Goal: Navigation & Orientation: Find specific page/section

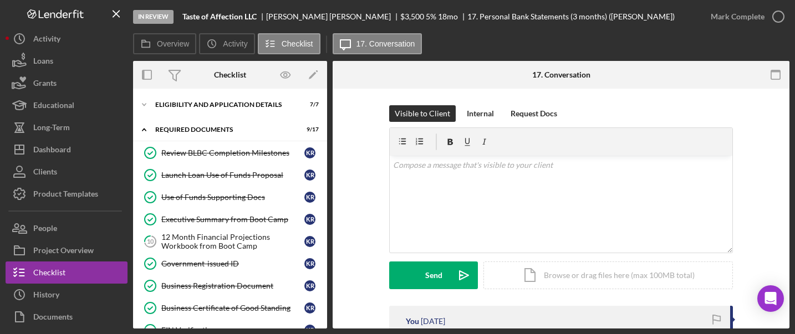
scroll to position [52, 0]
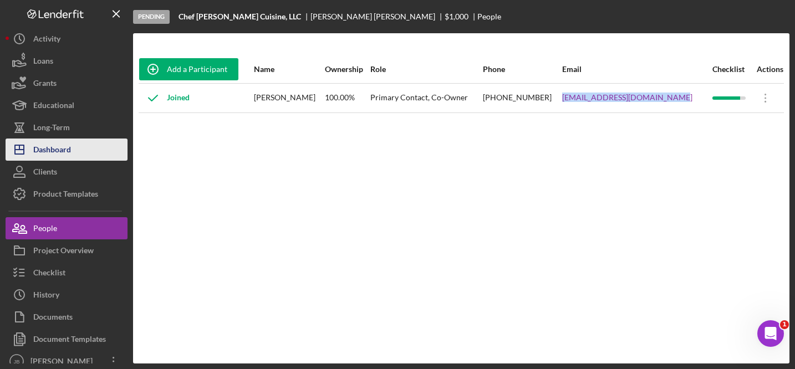
click at [80, 149] on button "Icon/Dashboard Dashboard" at bounding box center [67, 150] width 122 height 22
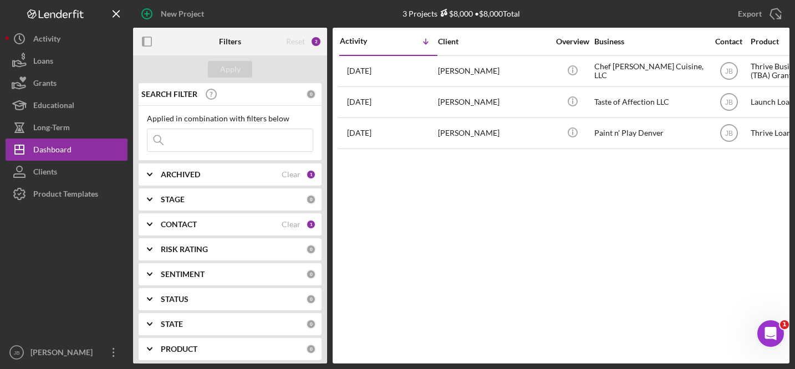
click at [469, 228] on div "Activity Icon/Table Sort Arrow Client Overview Business Contact Product Categor…" at bounding box center [561, 196] width 457 height 336
click at [295, 223] on div "Clear" at bounding box center [291, 224] width 19 height 9
click at [300, 222] on div "CONTACT" at bounding box center [233, 224] width 145 height 9
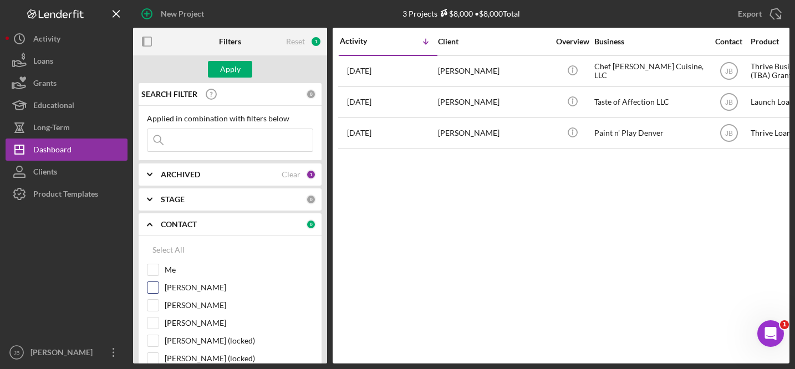
click at [155, 283] on input "Patrick Efferson" at bounding box center [152, 287] width 11 height 11
checkbox input "true"
click at [232, 74] on div "Apply" at bounding box center [230, 69] width 21 height 17
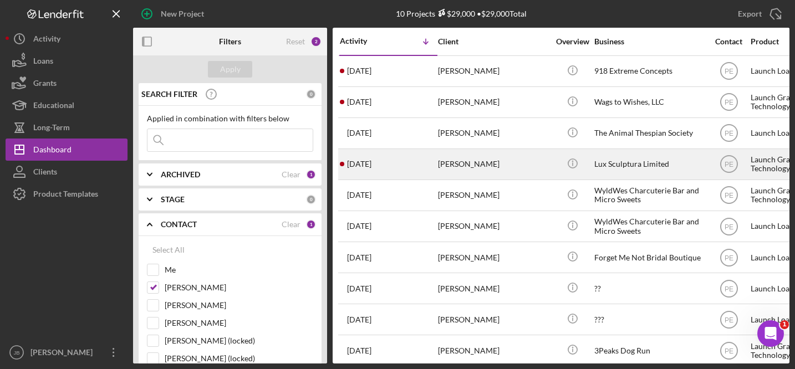
scroll to position [6, 0]
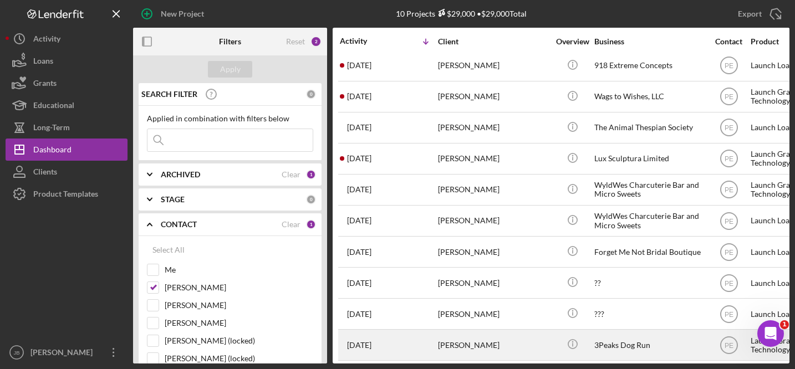
click at [371, 334] on time "[DATE]" at bounding box center [359, 345] width 24 height 9
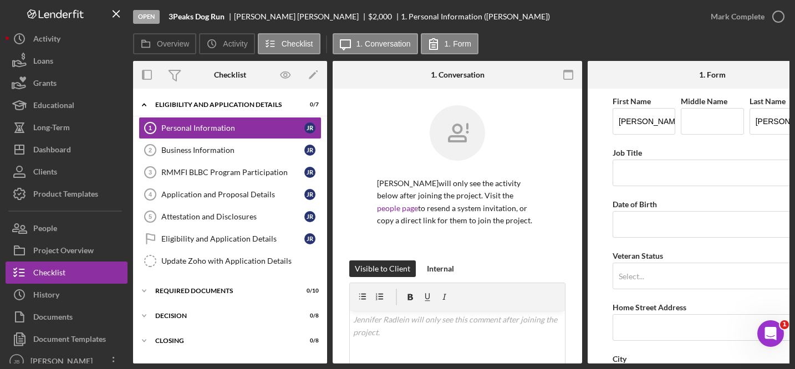
scroll to position [0, 3]
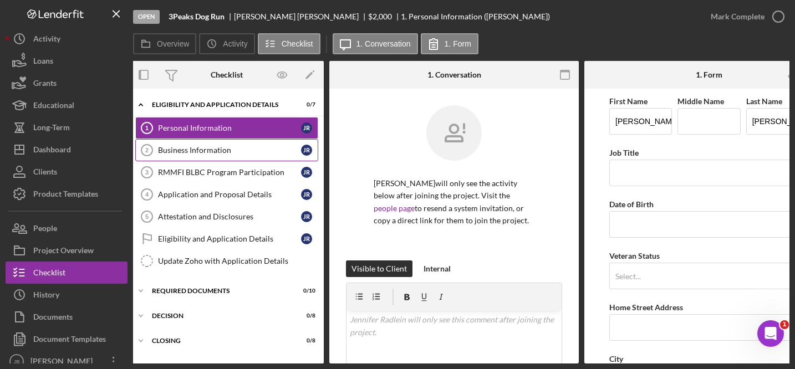
click at [223, 147] on div "Business Information" at bounding box center [229, 150] width 143 height 9
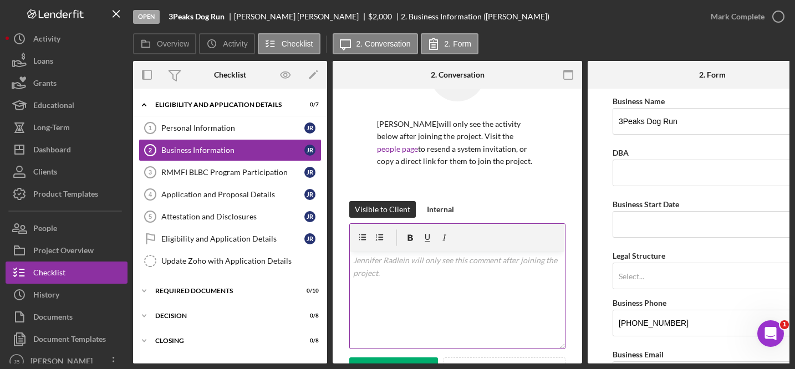
scroll to position [63, 0]
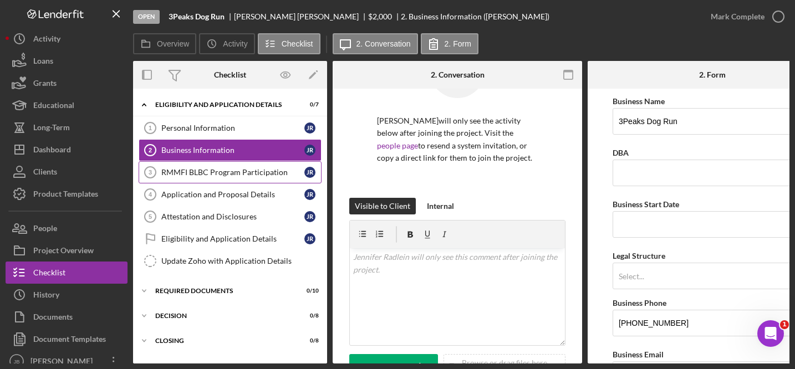
click at [258, 178] on link "RMMFI BLBC Program Participation 3 RMMFI BLBC Program Participation J R" at bounding box center [230, 172] width 183 height 22
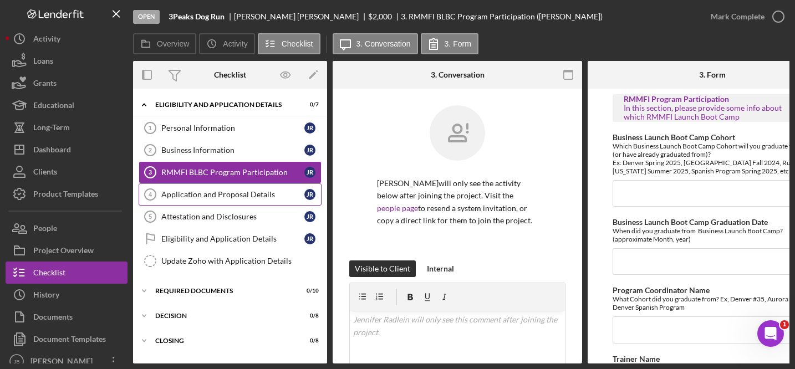
click at [245, 190] on div "Application and Proposal Details" at bounding box center [232, 194] width 143 height 9
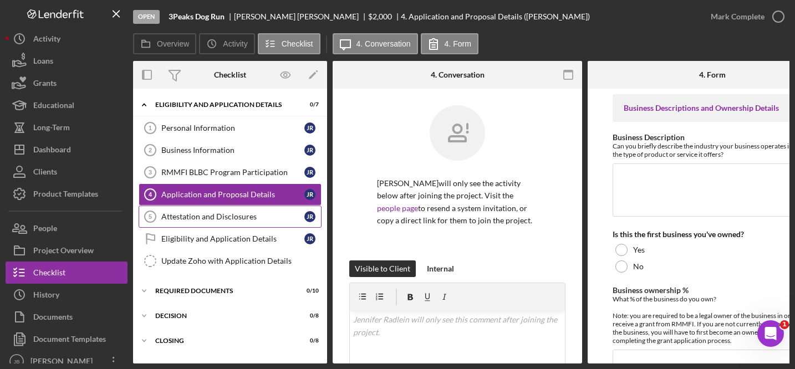
click at [250, 215] on div "Attestation and Disclosures" at bounding box center [232, 216] width 143 height 9
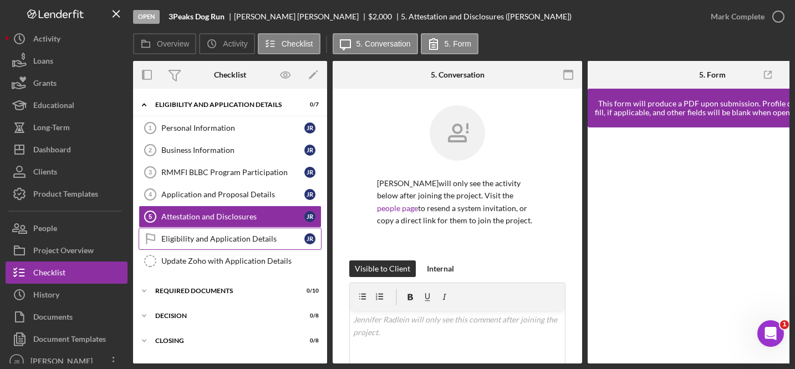
click at [248, 237] on div "Eligibility and Application Details" at bounding box center [232, 238] width 143 height 9
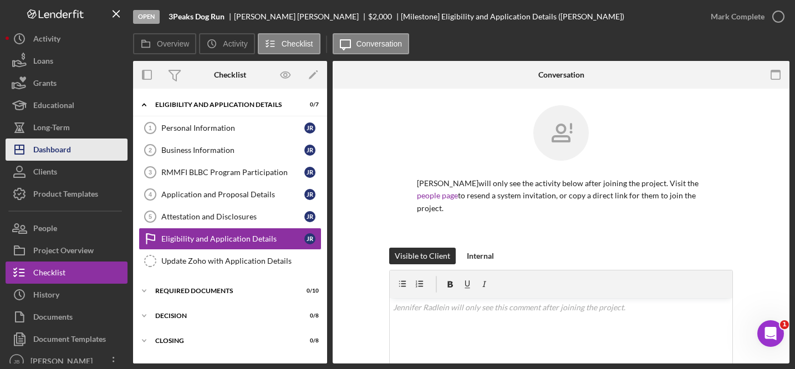
click at [71, 149] on button "Icon/Dashboard Dashboard" at bounding box center [67, 150] width 122 height 22
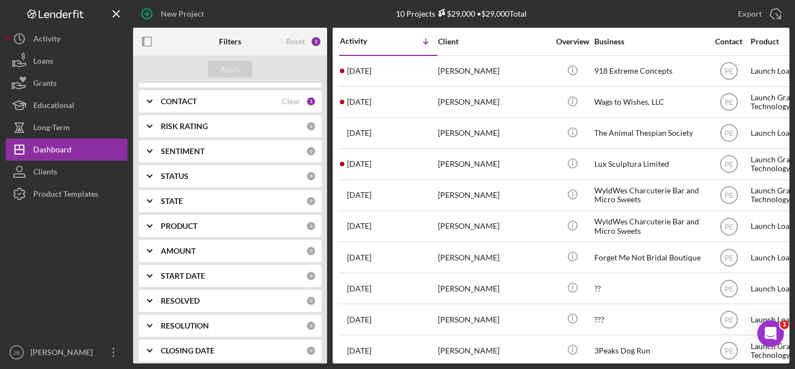
scroll to position [108, 0]
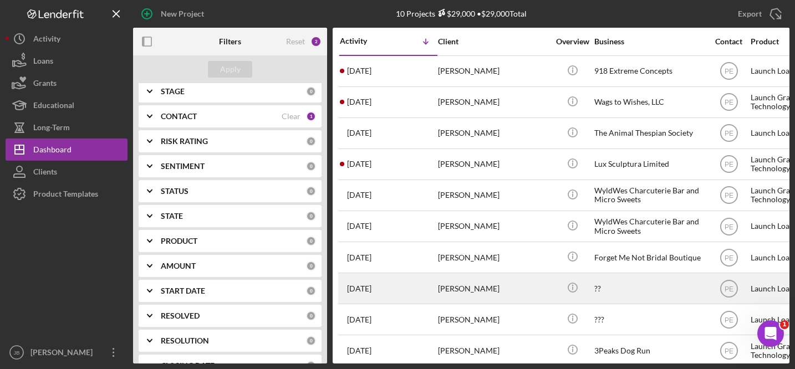
click at [458, 284] on div "Jason Daniels" at bounding box center [493, 288] width 111 height 29
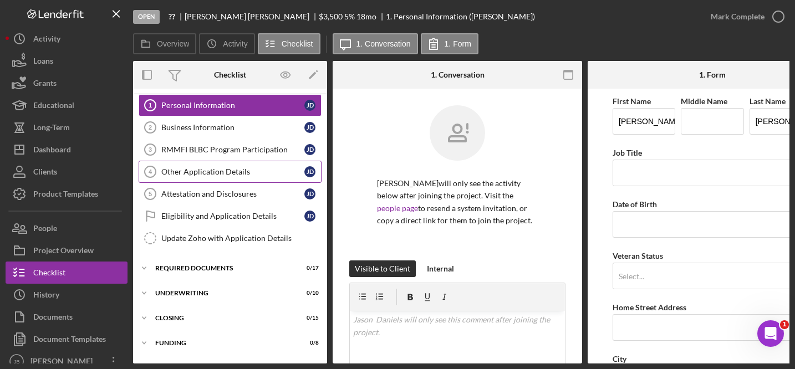
scroll to position [48, 0]
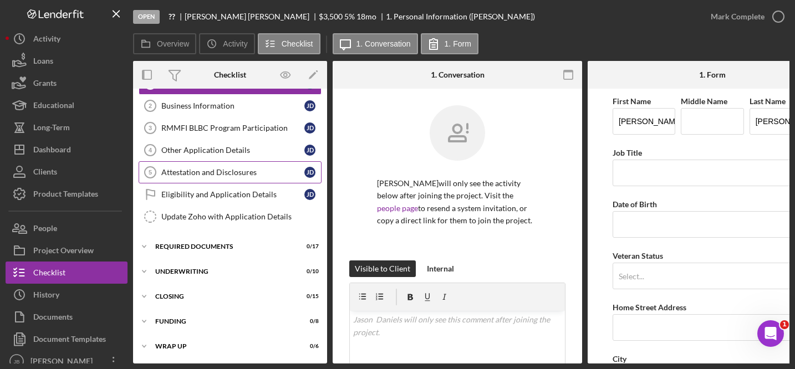
click at [235, 161] on link "Attestation and Disclosures 5 Attestation and Disclosures J D" at bounding box center [230, 172] width 183 height 22
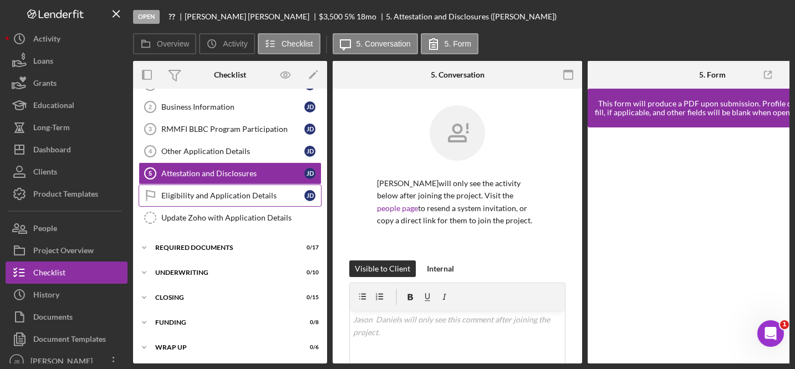
scroll to position [48, 0]
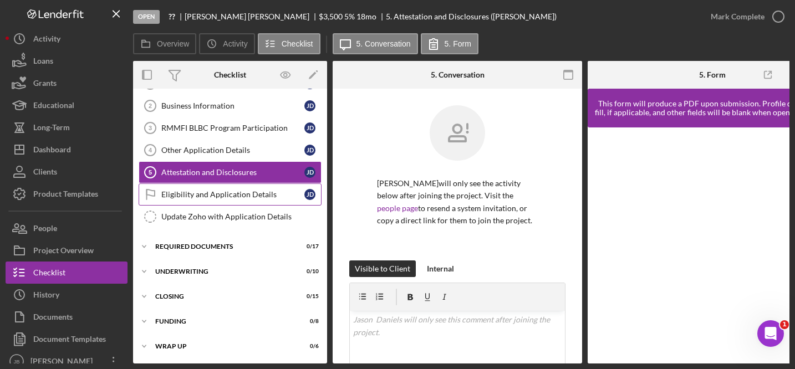
click at [211, 197] on link "Eligibility and Application Details Eligibility and Application Details J D" at bounding box center [230, 194] width 183 height 22
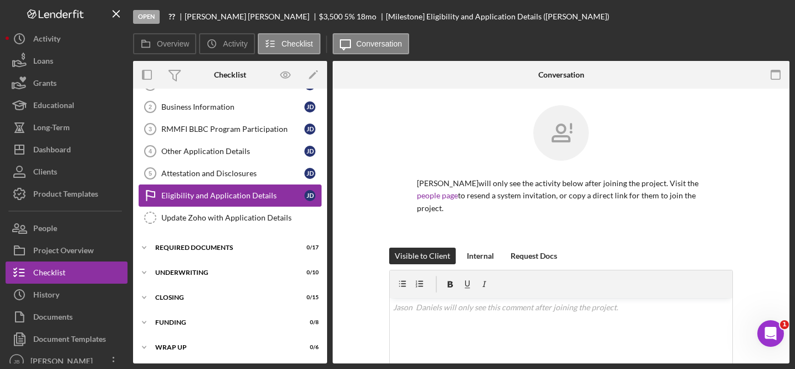
scroll to position [44, 0]
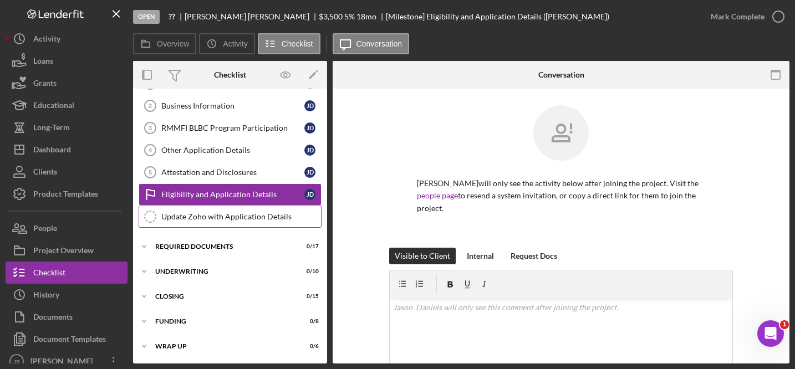
click at [211, 218] on div "Update Zoho with Application Details" at bounding box center [241, 216] width 160 height 9
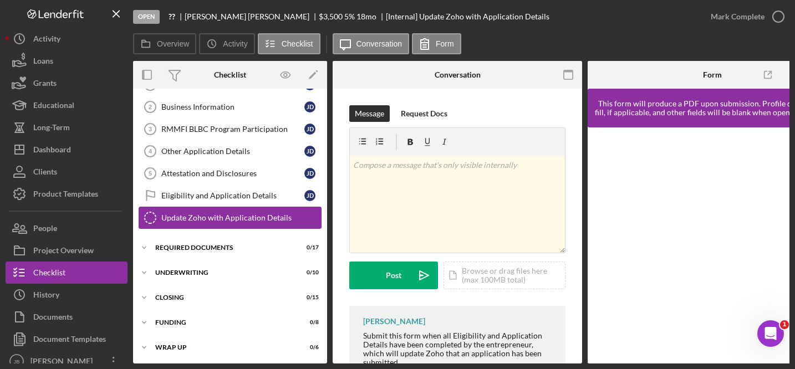
scroll to position [48, 0]
click at [203, 248] on div "Icon/Expander Required Documents 0 / 17" at bounding box center [230, 247] width 194 height 22
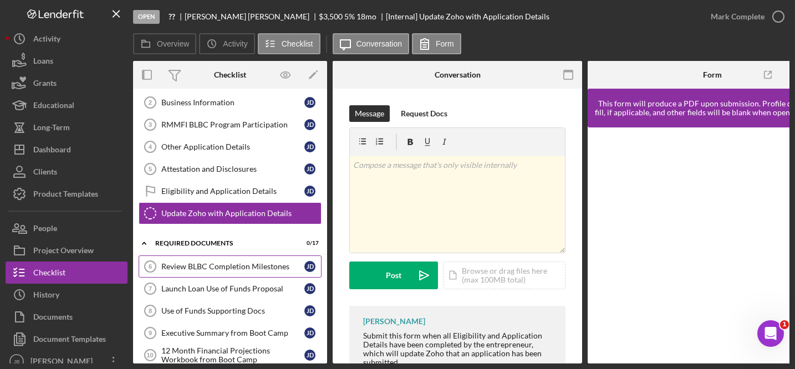
click at [218, 269] on div "Review BLBC Completion Milestones" at bounding box center [232, 266] width 143 height 9
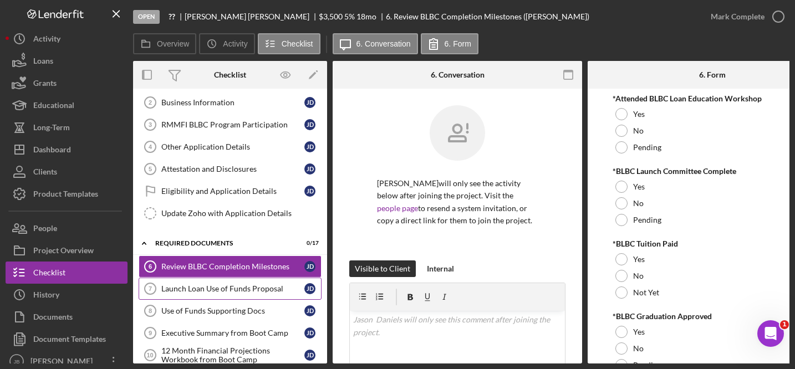
click at [221, 286] on div "Launch Loan Use of Funds Proposal" at bounding box center [232, 288] width 143 height 9
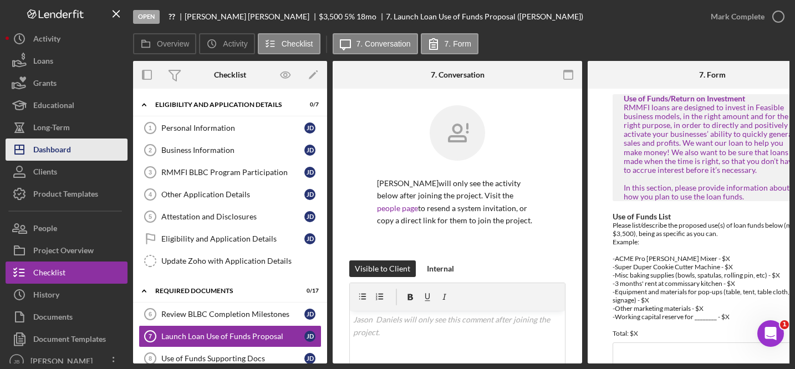
click at [83, 149] on button "Icon/Dashboard Dashboard" at bounding box center [67, 150] width 122 height 22
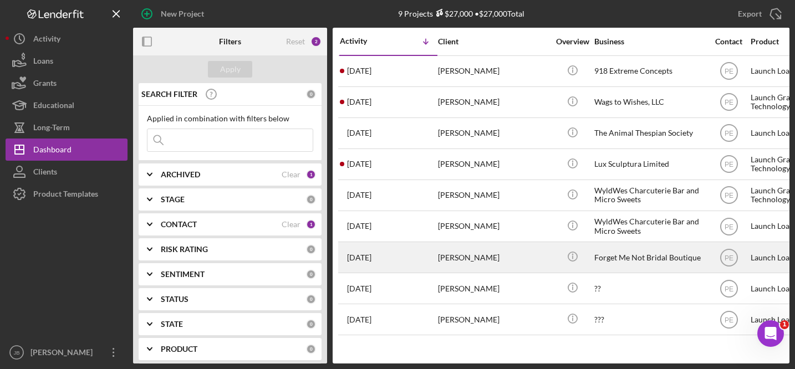
click at [454, 260] on div "Sage Brunk" at bounding box center [493, 257] width 111 height 29
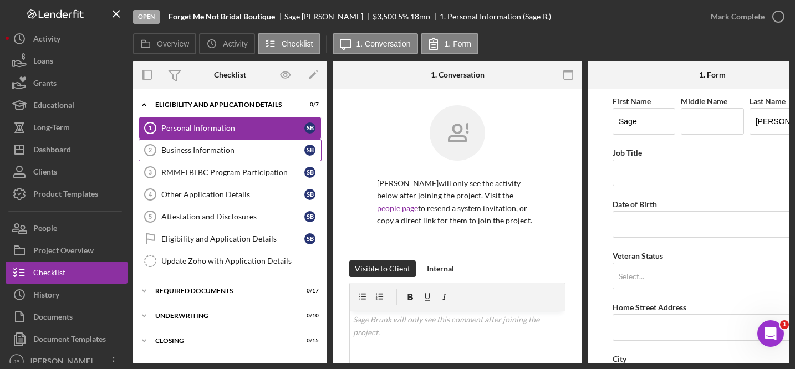
click at [258, 154] on div "Business Information" at bounding box center [232, 150] width 143 height 9
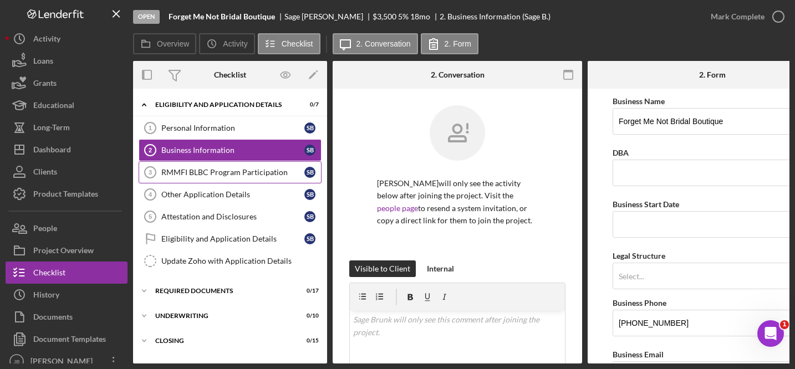
click at [259, 177] on link "RMMFI BLBC Program Participation 3 RMMFI BLBC Program Participation S B" at bounding box center [230, 172] width 183 height 22
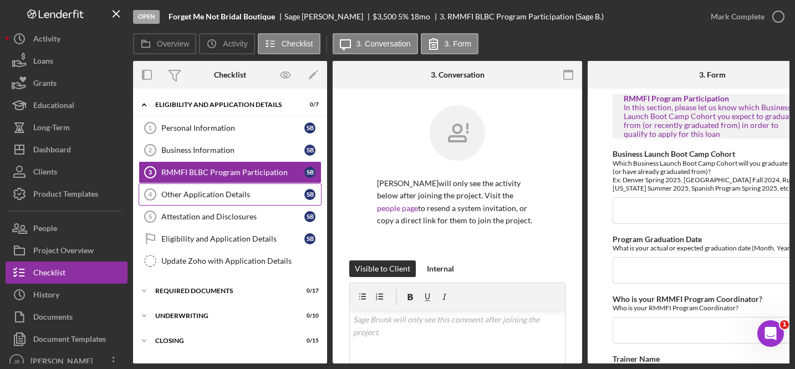
click at [256, 202] on link "Other Application Details 4 Other Application Details S B" at bounding box center [230, 194] width 183 height 22
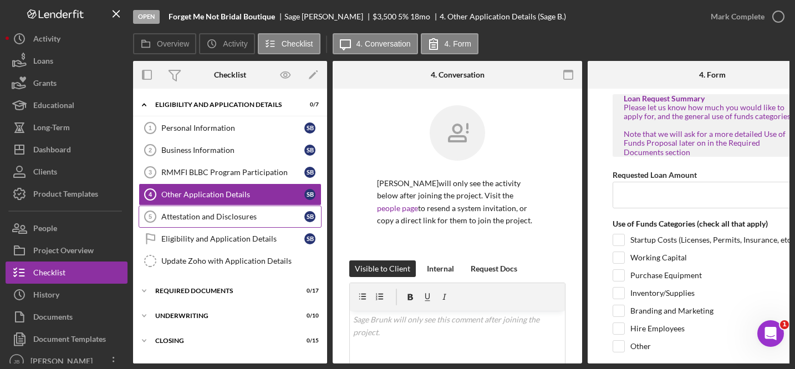
click at [253, 219] on div "Attestation and Disclosures" at bounding box center [232, 216] width 143 height 9
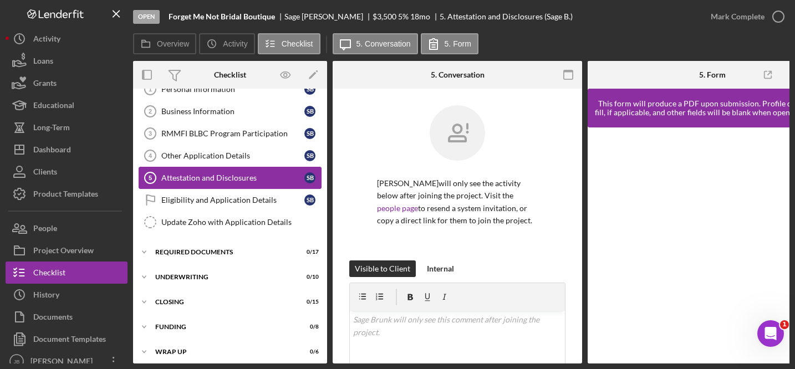
scroll to position [48, 0]
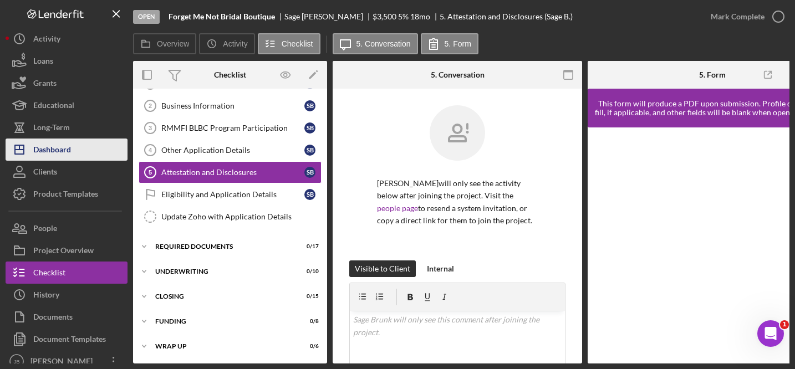
click at [65, 150] on div "Dashboard" at bounding box center [52, 151] width 38 height 25
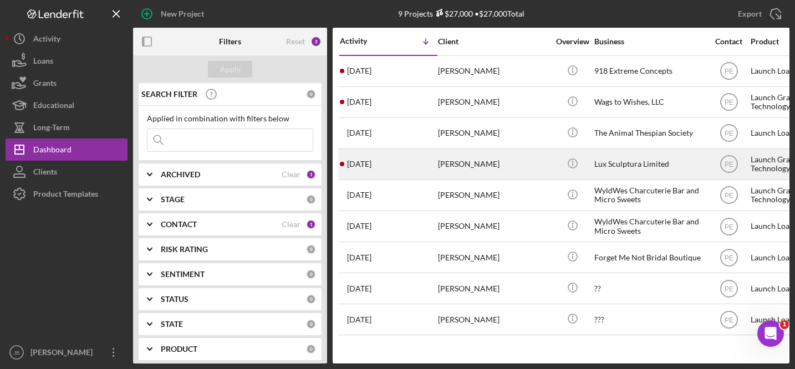
click at [469, 161] on div "Roger Lara" at bounding box center [493, 164] width 111 height 29
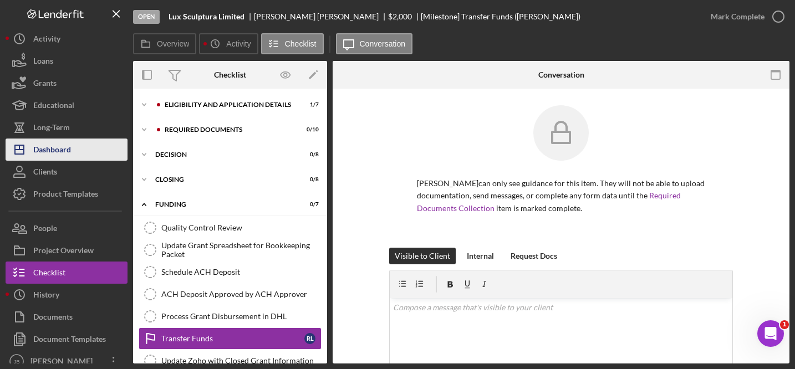
click at [81, 153] on button "Icon/Dashboard Dashboard" at bounding box center [67, 150] width 122 height 22
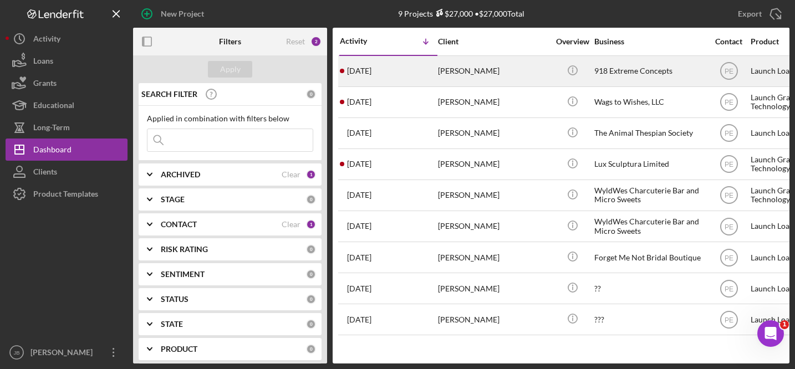
click at [400, 74] on div "5 days ago Nathan Bushnell" at bounding box center [388, 71] width 97 height 29
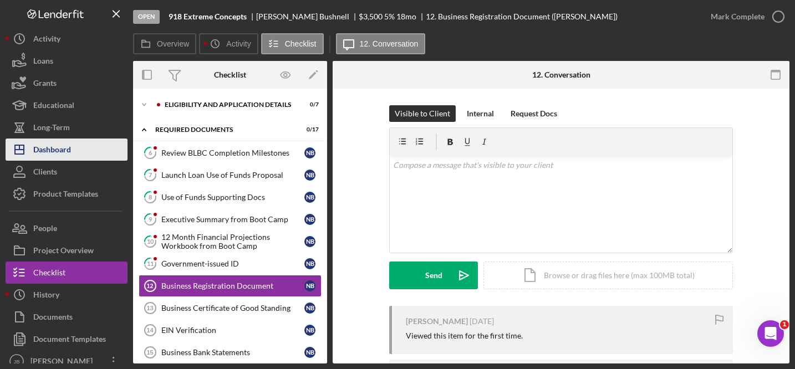
click at [85, 150] on button "Icon/Dashboard Dashboard" at bounding box center [67, 150] width 122 height 22
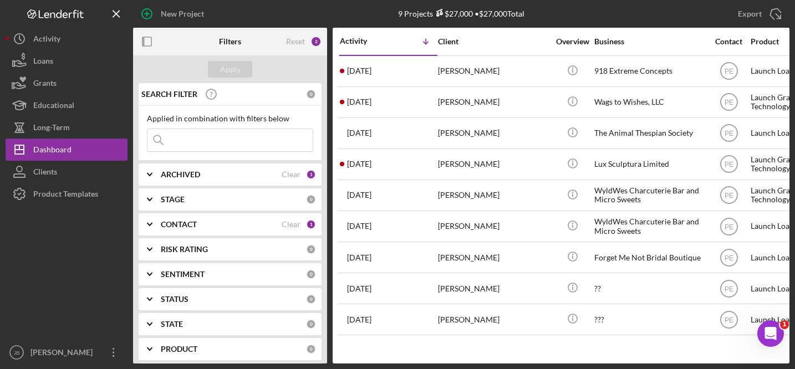
click at [315, 9] on div "New Project" at bounding box center [242, 14] width 219 height 28
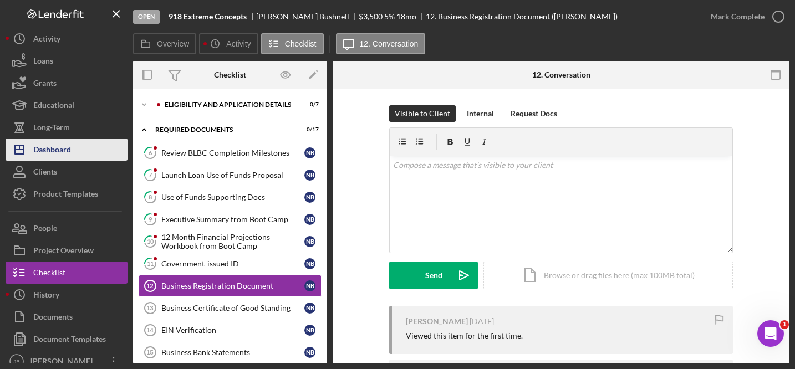
click at [66, 152] on div "Dashboard" at bounding box center [52, 151] width 38 height 25
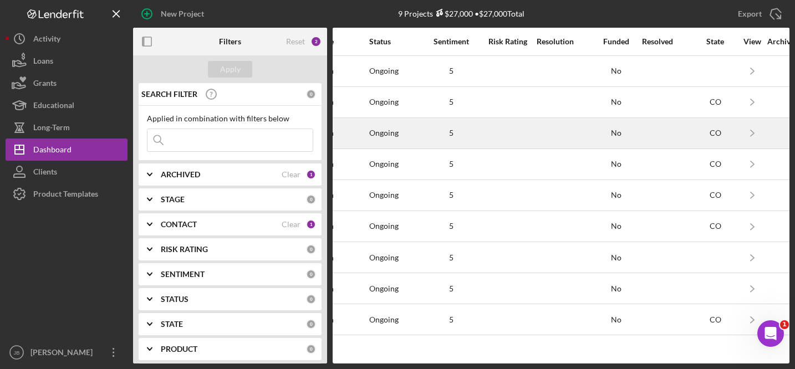
scroll to position [0, 834]
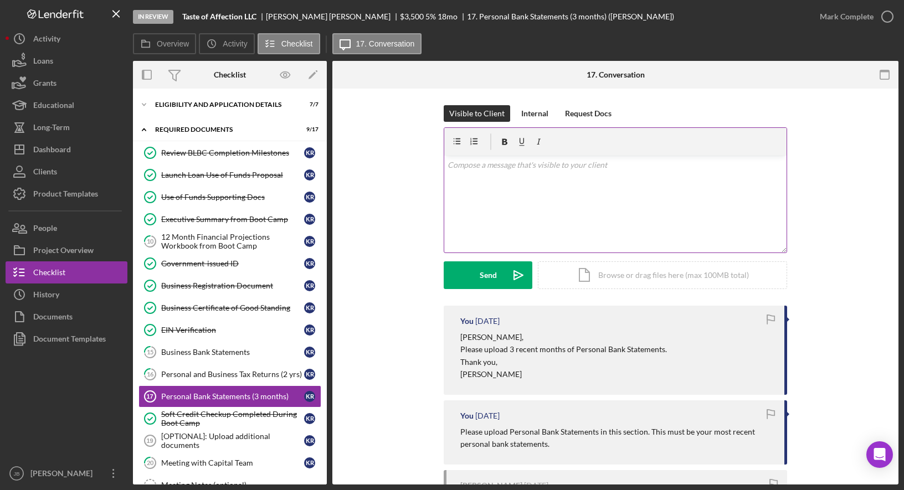
scroll to position [52, 0]
